Goal: Find contact information: Find contact information

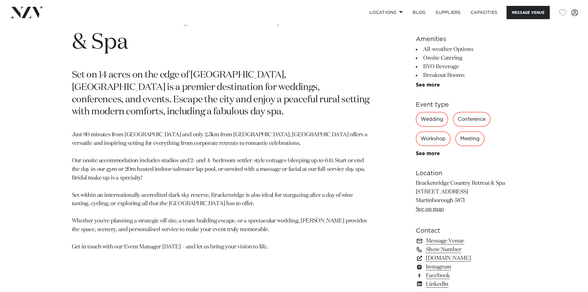
scroll to position [350, 0]
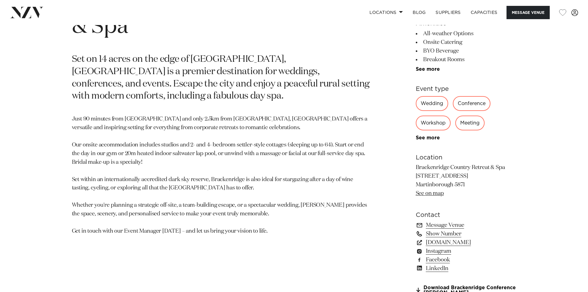
click at [445, 233] on link "Show Number" at bounding box center [466, 233] width 101 height 9
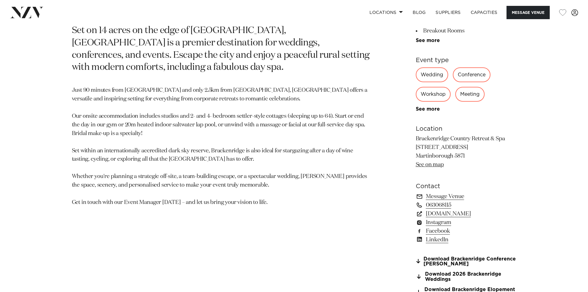
scroll to position [453, 0]
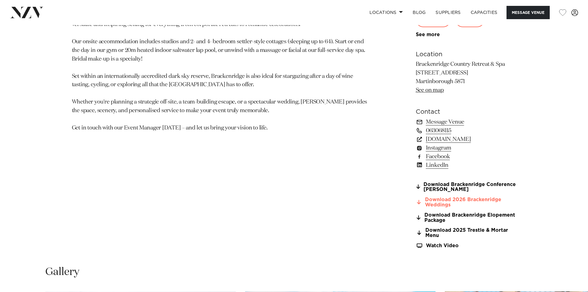
click at [478, 200] on link "Download 2026 Brackenridge Weddings" at bounding box center [466, 202] width 101 height 10
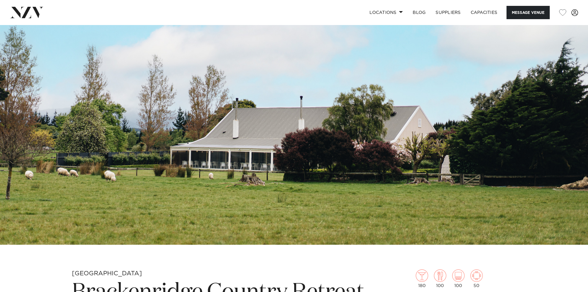
scroll to position [21, 0]
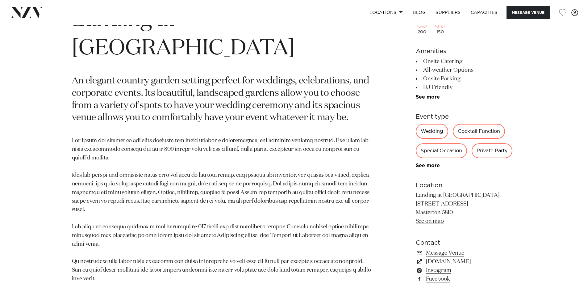
scroll to position [268, 0]
